Goal: Task Accomplishment & Management: Use online tool/utility

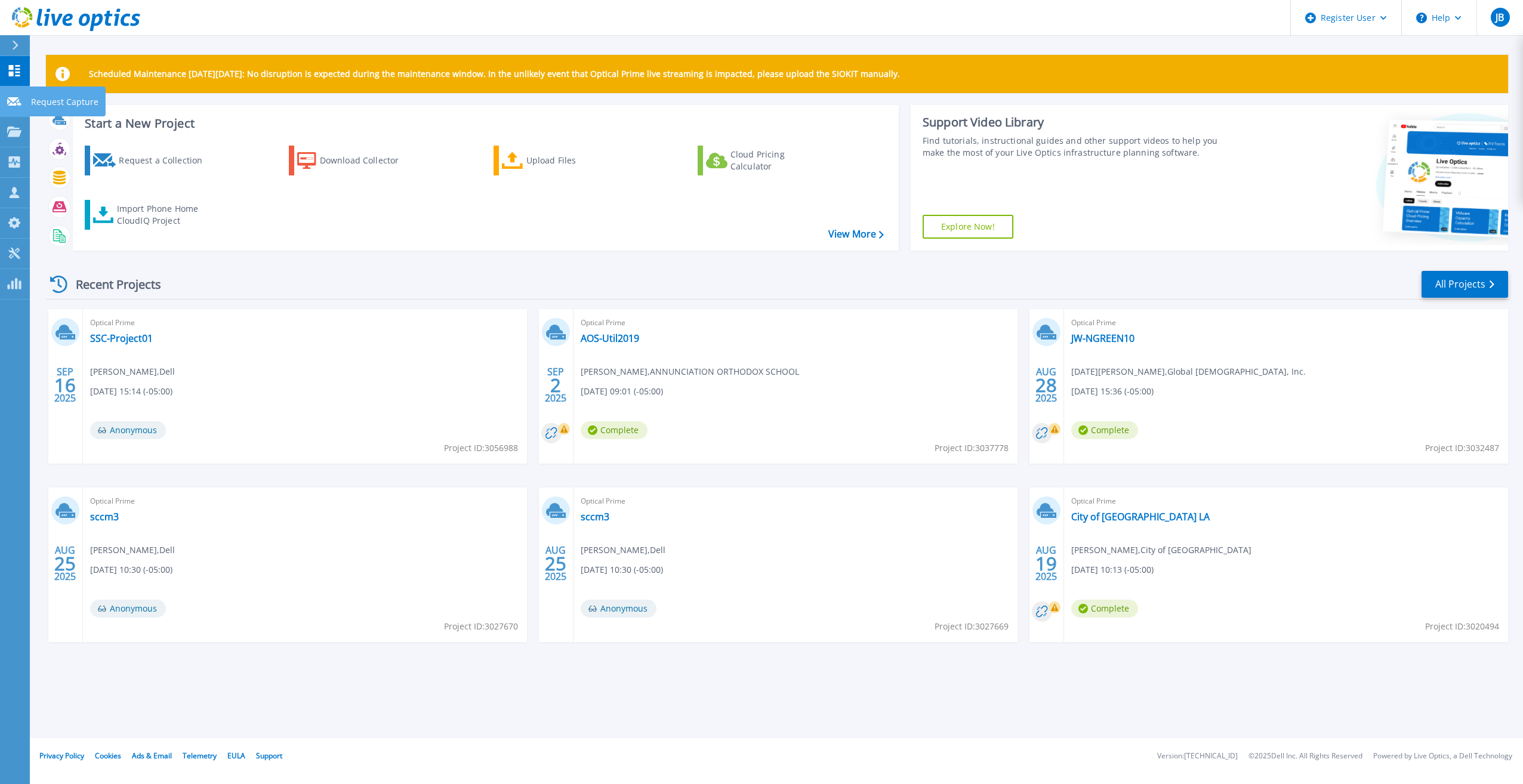
click at [47, 103] on p "Request Capture" at bounding box center [65, 102] width 68 height 31
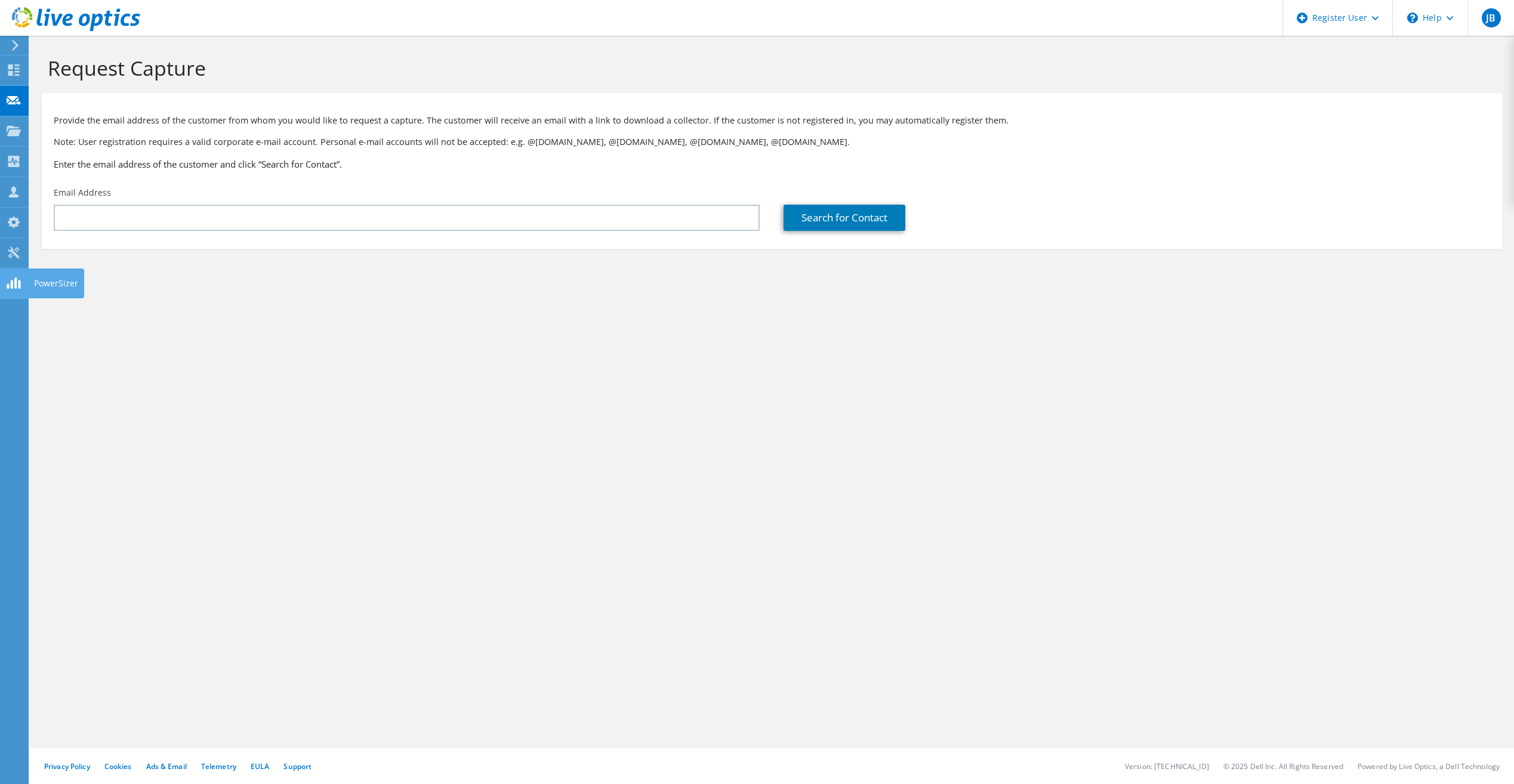
click at [20, 16] on icon at bounding box center [76, 19] width 129 height 24
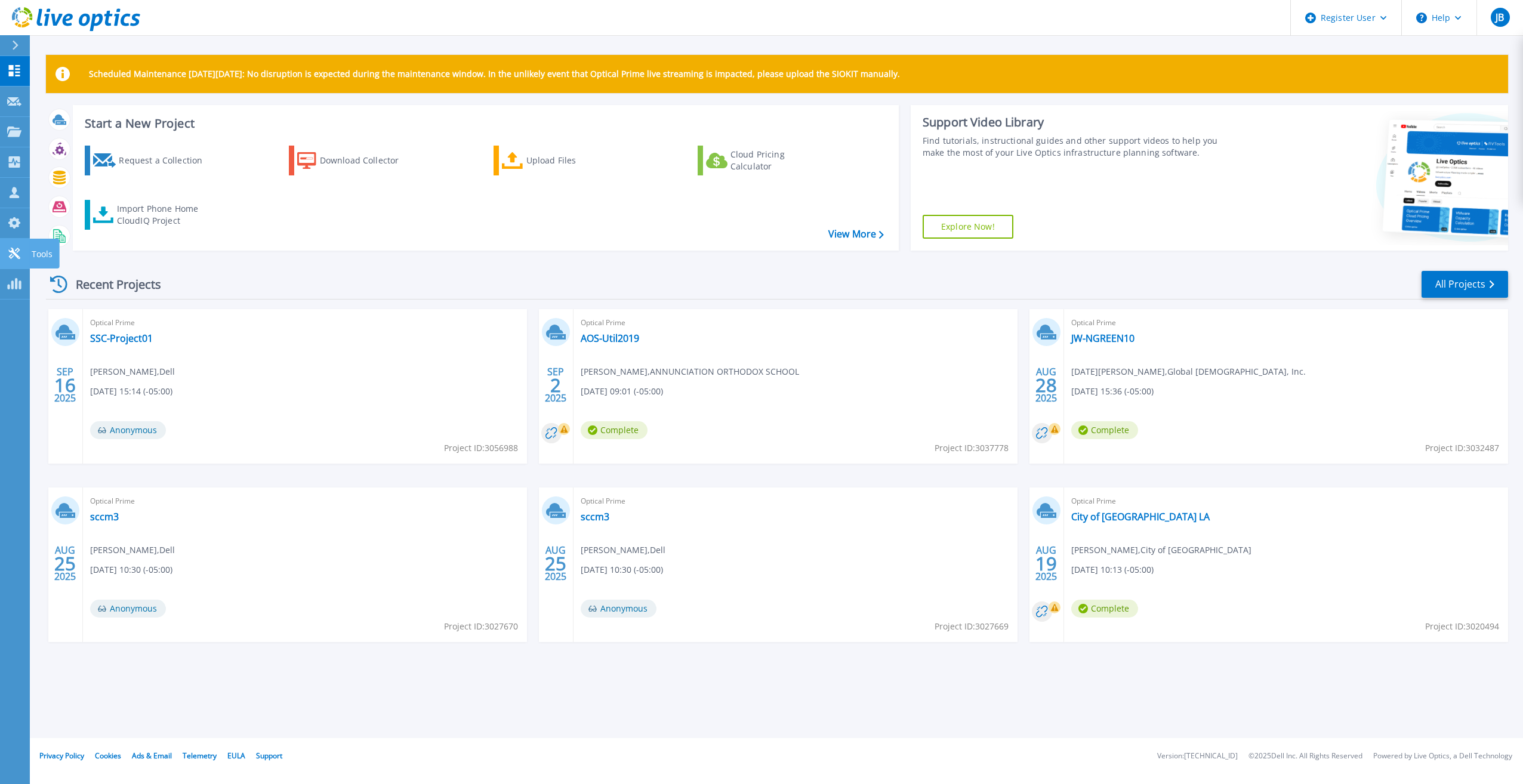
click at [18, 253] on icon at bounding box center [15, 253] width 15 height 12
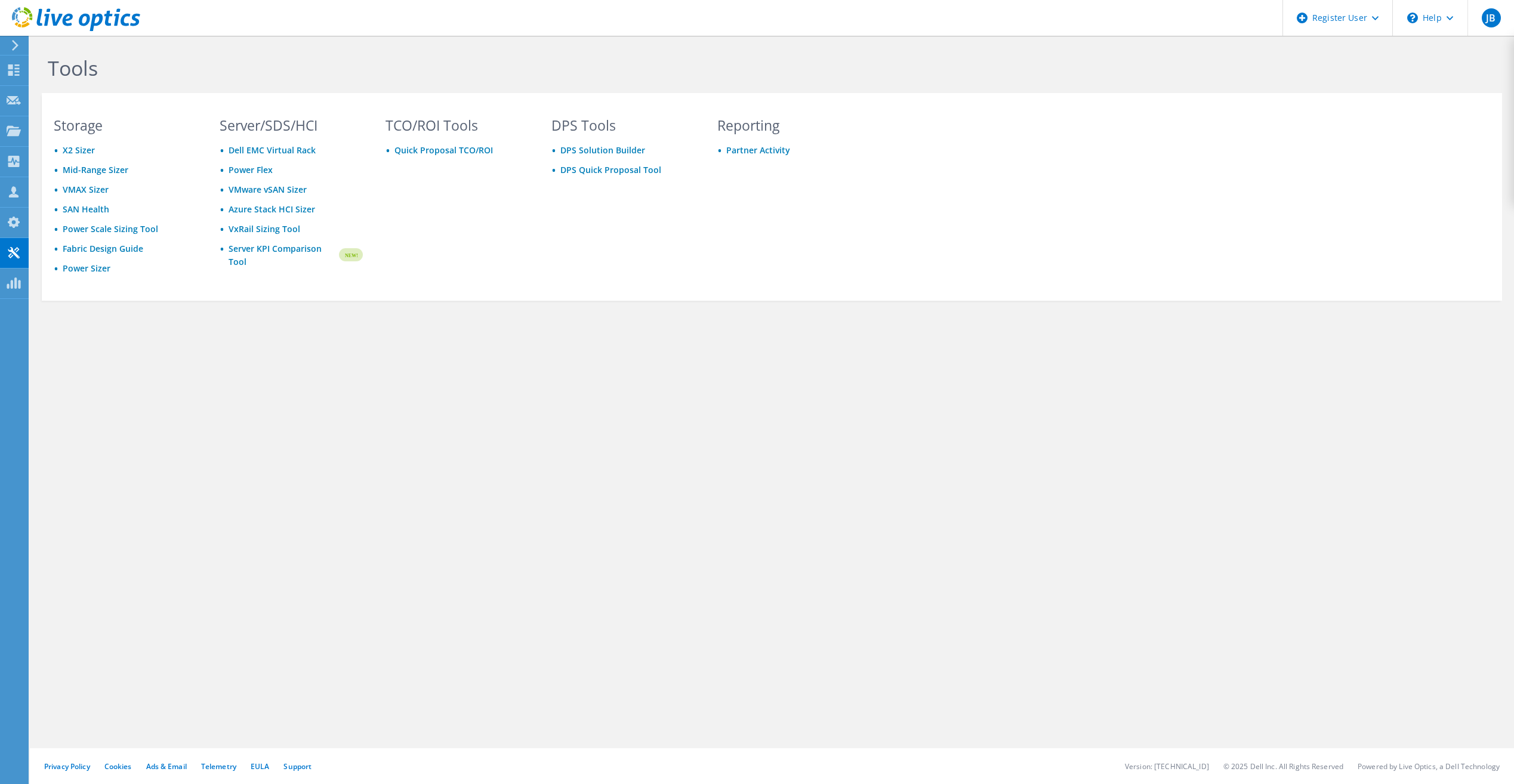
click at [45, 27] on icon at bounding box center [76, 19] width 129 height 24
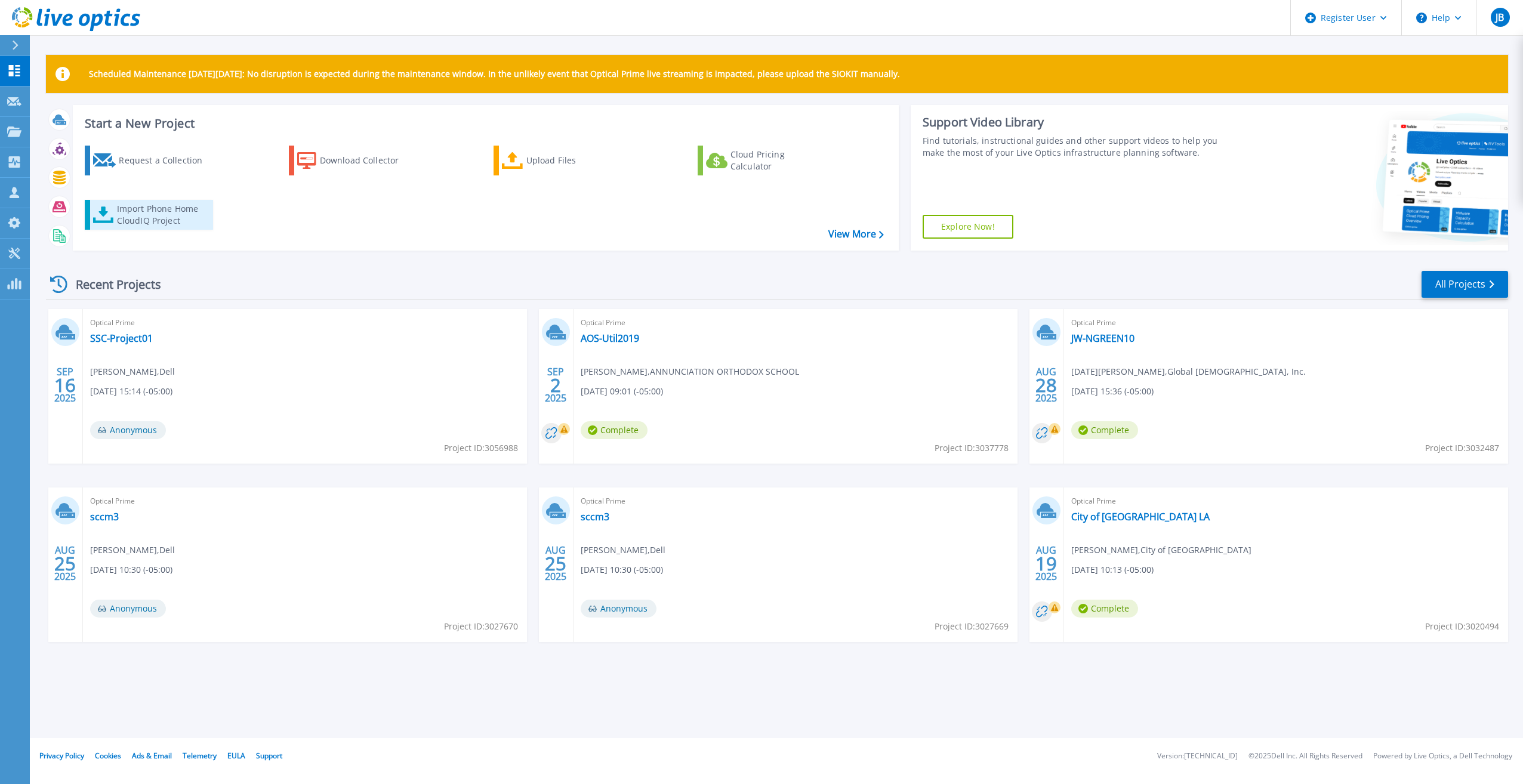
click at [181, 215] on div "Import Phone Home CloudIQ Project" at bounding box center [163, 214] width 93 height 24
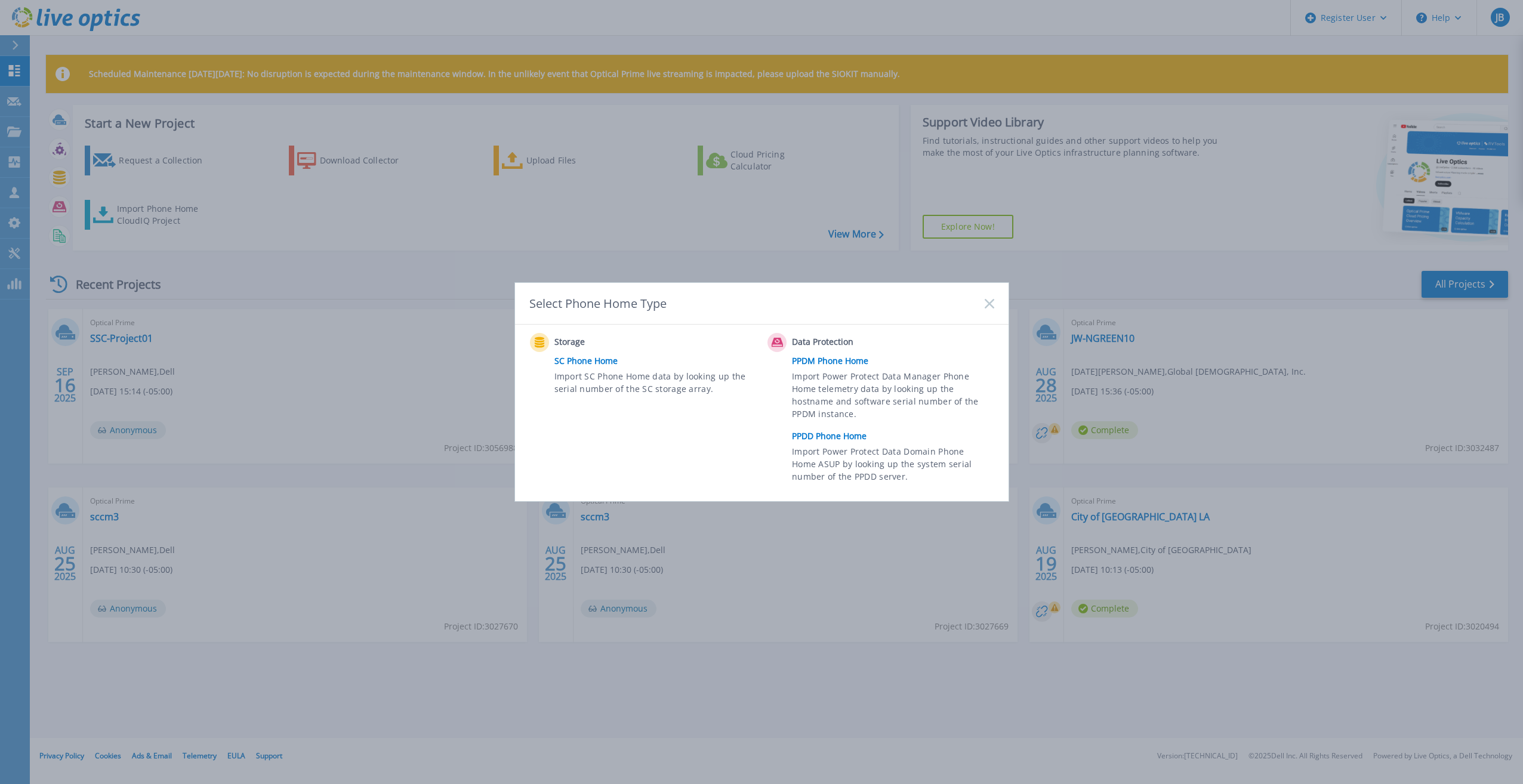
click at [845, 430] on link "PPDD Phone Home" at bounding box center [895, 436] width 208 height 18
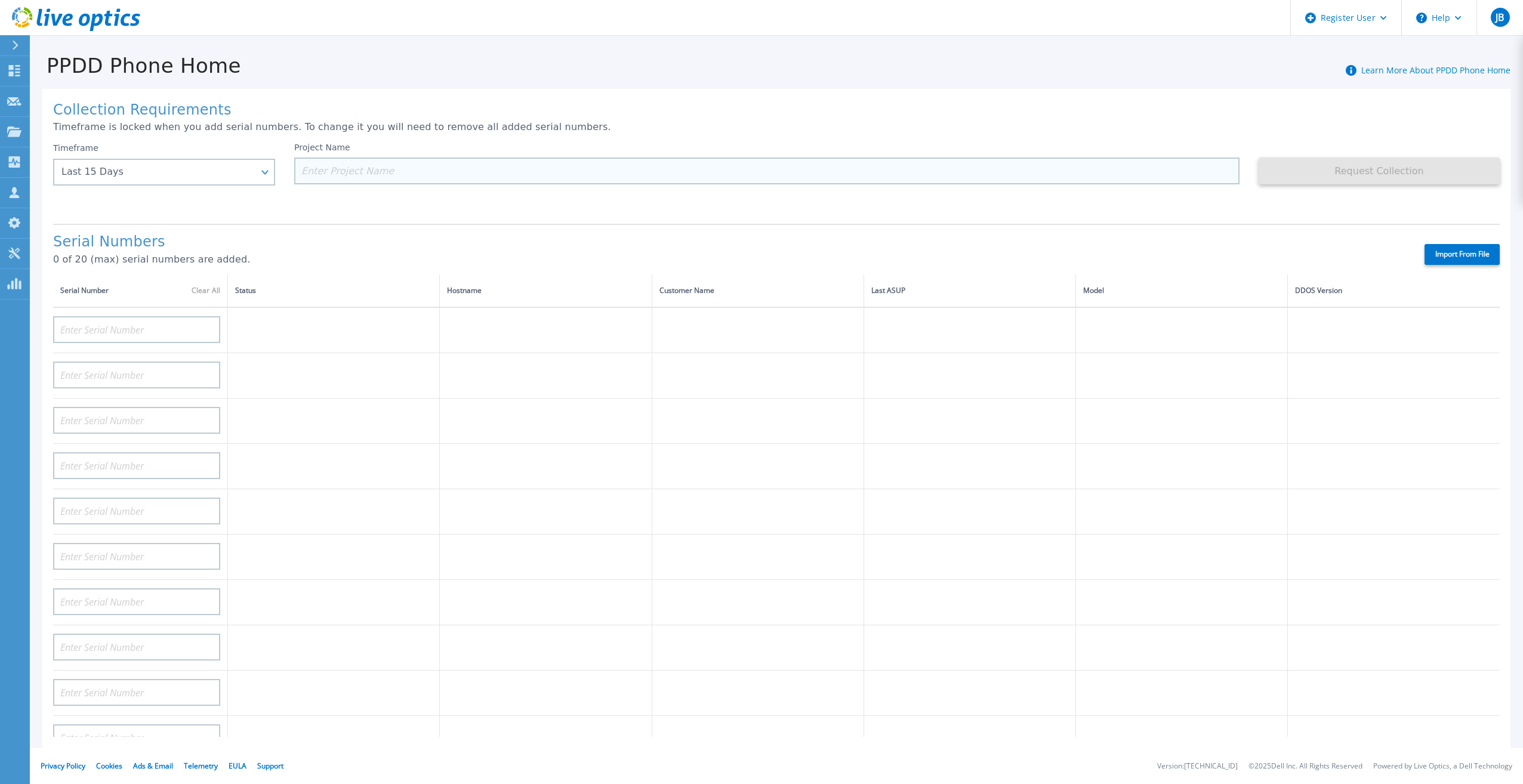
click at [363, 177] on input at bounding box center [767, 171] width 945 height 27
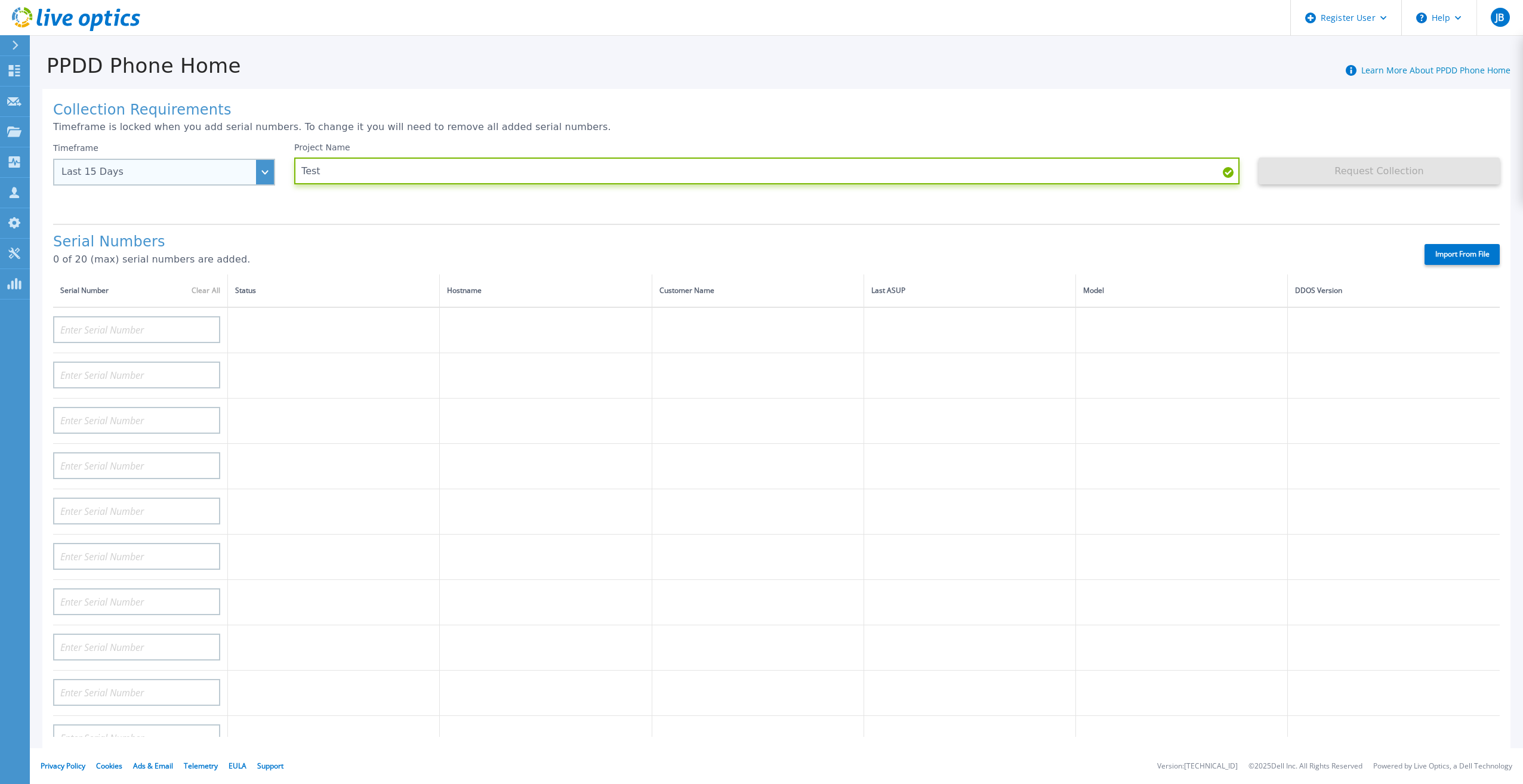
type input "Test"
click at [261, 169] on div "Last 15 Days" at bounding box center [164, 172] width 222 height 27
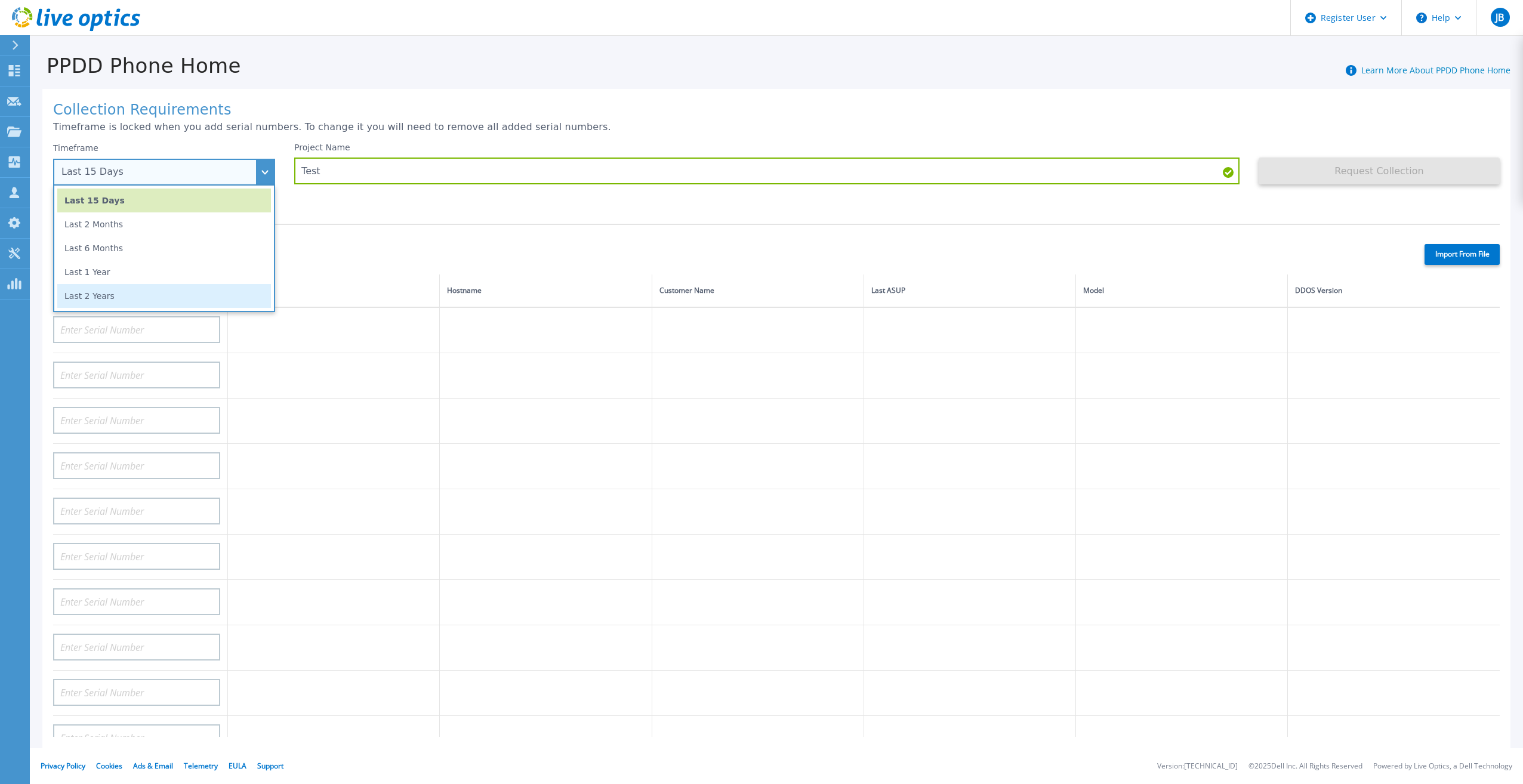
click at [218, 295] on li "Last 2 Years" at bounding box center [164, 295] width 214 height 24
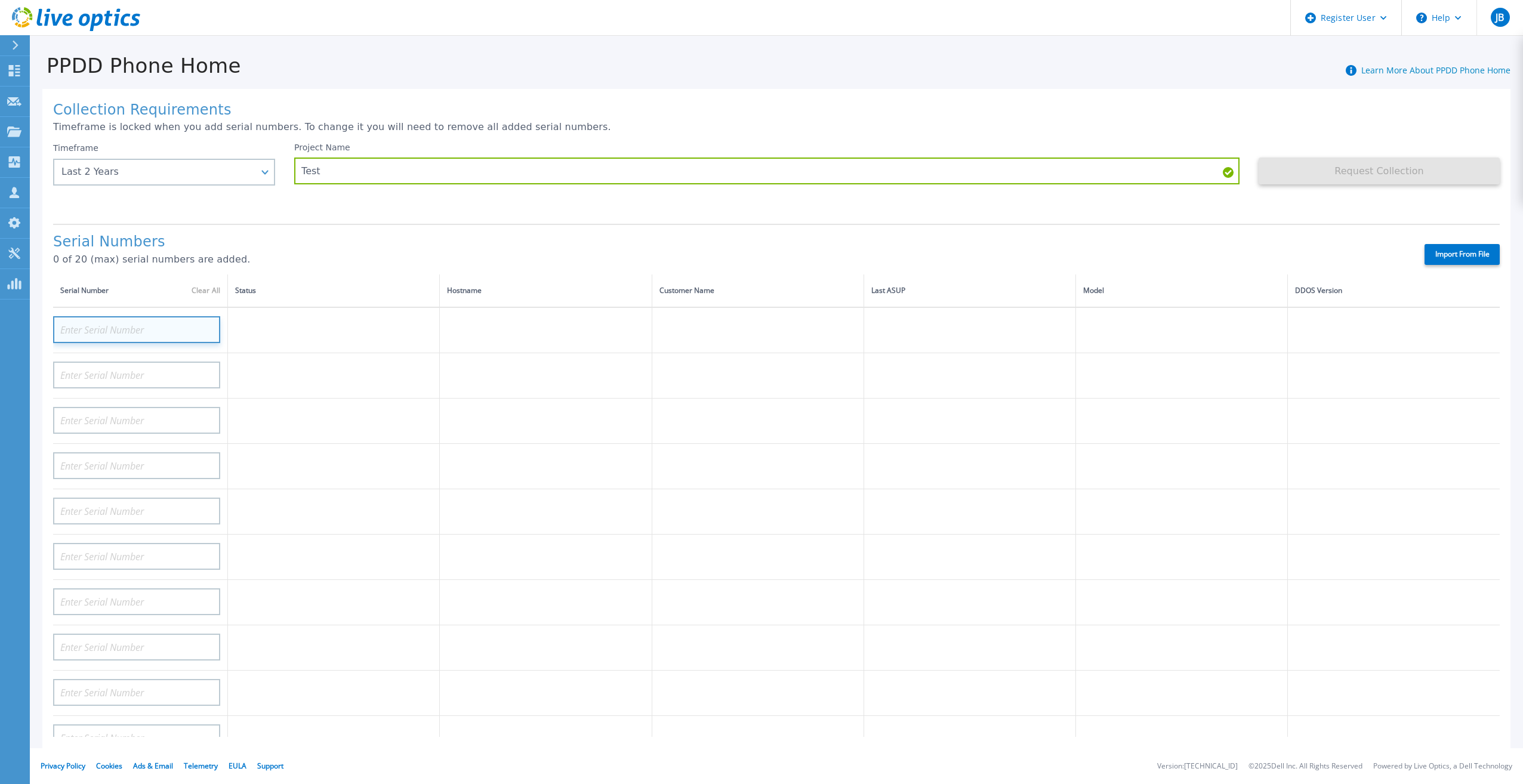
click at [114, 320] on input at bounding box center [136, 329] width 167 height 27
paste input "CKM00191900304"
type input "CKM00191900304"
click at [1465, 248] on label "Import From File" at bounding box center [1461, 254] width 75 height 21
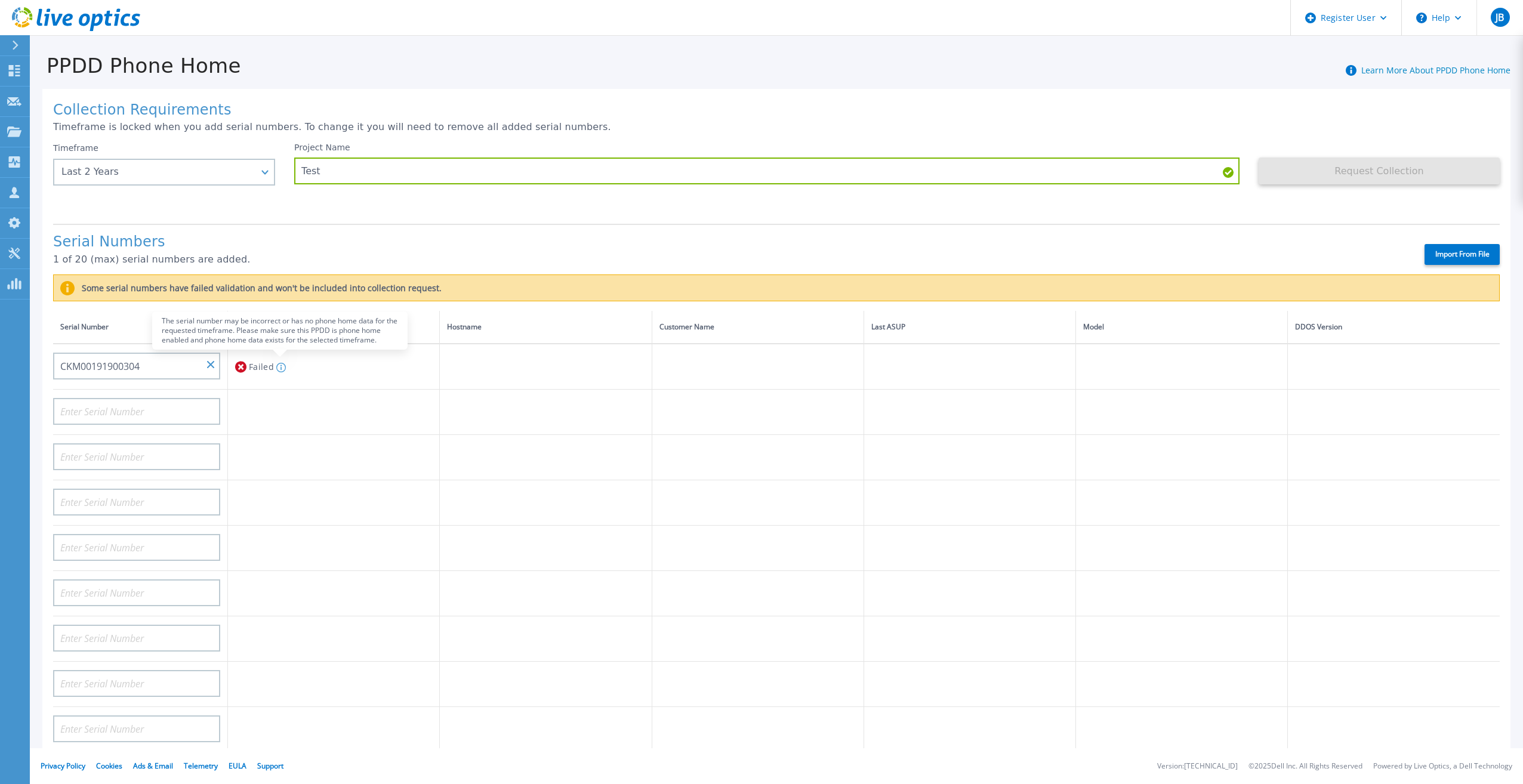
click at [281, 365] on icon at bounding box center [281, 368] width 1 height 5
drag, startPoint x: 151, startPoint y: 349, endPoint x: 31, endPoint y: 345, distance: 120.1
click at [31, 345] on div "Collection Requirements Timeframe is locked when you add serial numbers. To cha…" at bounding box center [776, 438] width 1493 height 723
